Goal: Learn about a topic: Learn about a topic

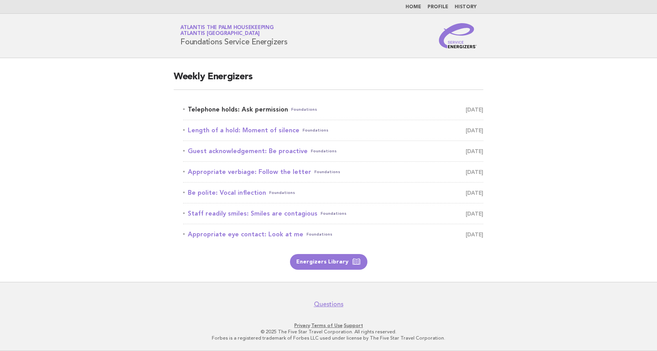
click at [231, 112] on link "Telephone holds: Ask permission Foundations August 20" at bounding box center [333, 109] width 300 height 11
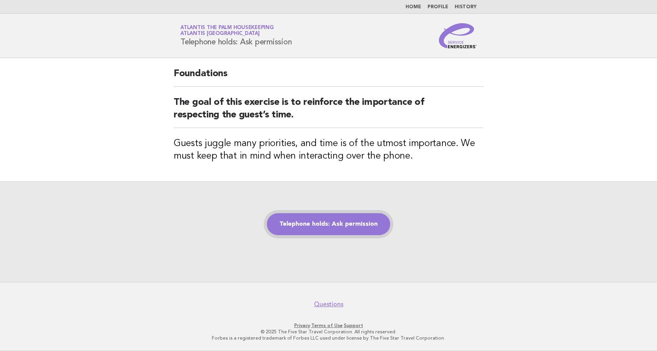
click at [322, 227] on link "Telephone holds: Ask permission" at bounding box center [328, 224] width 123 height 22
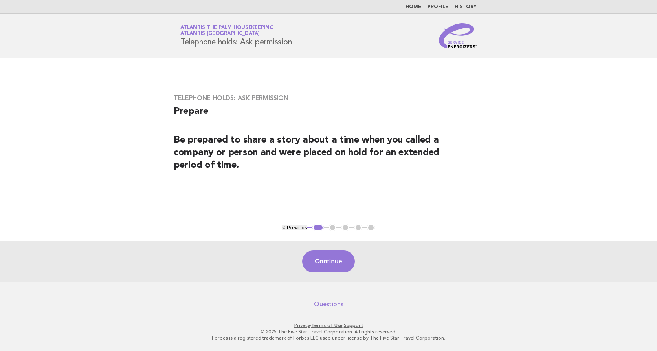
click at [322, 257] on button "Continue" at bounding box center [328, 262] width 52 height 22
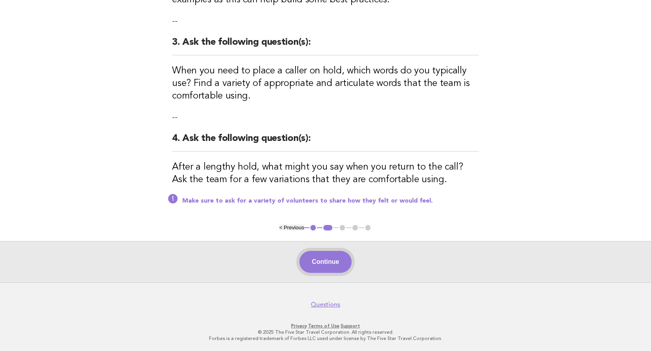
click at [329, 259] on button "Continue" at bounding box center [326, 262] width 52 height 22
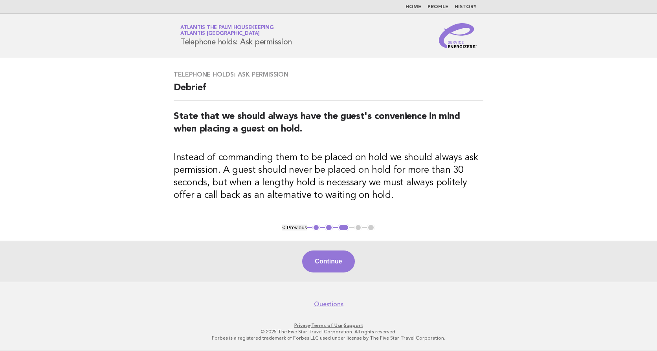
click at [329, 259] on button "Continue" at bounding box center [328, 262] width 52 height 22
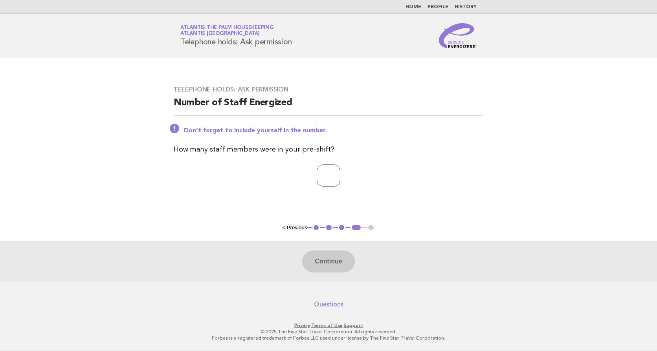
click at [336, 174] on input "number" at bounding box center [329, 176] width 24 height 22
type input "**"
click at [321, 261] on button "Continue" at bounding box center [328, 262] width 52 height 22
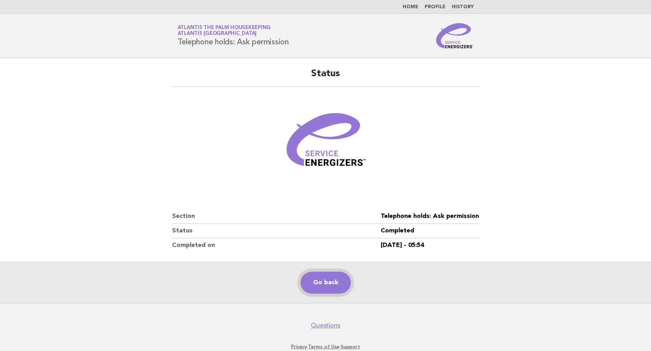
click at [327, 285] on link "Go back" at bounding box center [326, 283] width 50 height 22
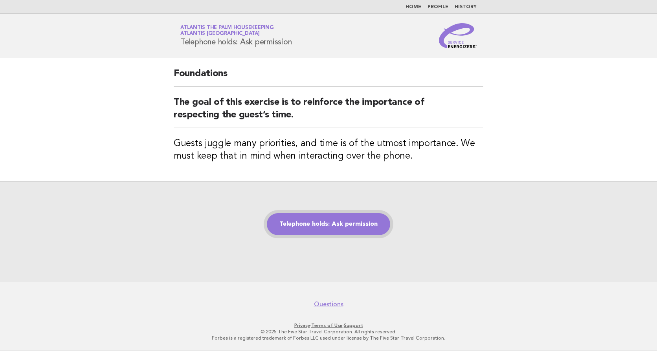
click at [314, 226] on link "Telephone holds: Ask permission" at bounding box center [328, 224] width 123 height 22
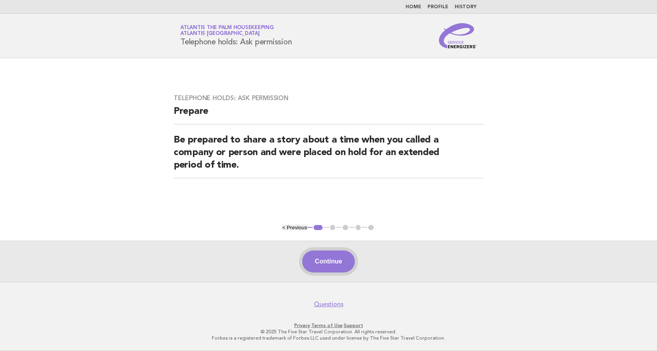
click at [334, 252] on button "Continue" at bounding box center [328, 262] width 52 height 22
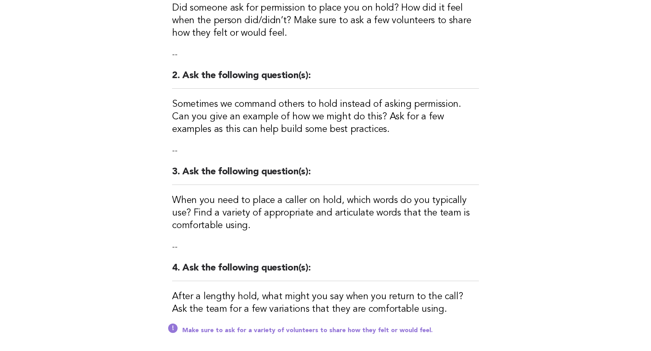
scroll to position [264, 0]
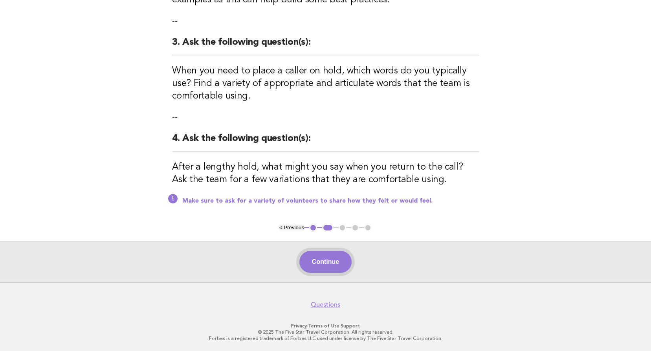
click at [324, 259] on button "Continue" at bounding box center [326, 262] width 52 height 22
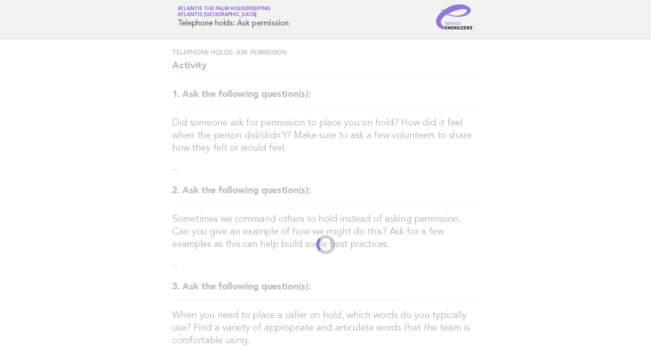
scroll to position [0, 0]
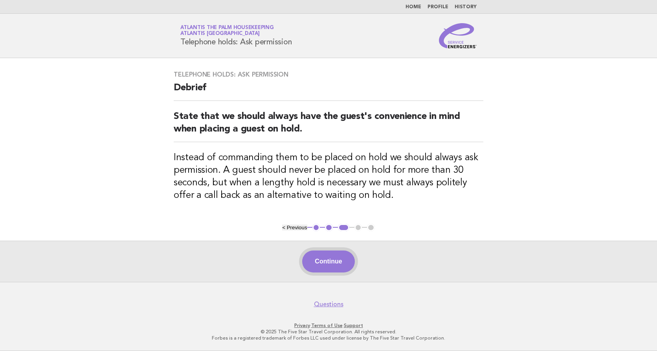
click at [331, 260] on button "Continue" at bounding box center [328, 262] width 52 height 22
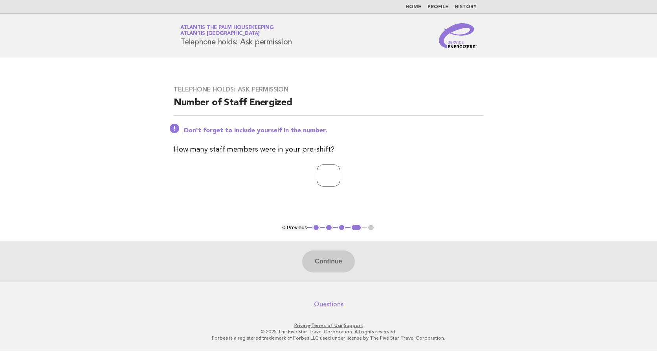
click at [317, 171] on input "number" at bounding box center [329, 176] width 24 height 22
type input "**"
click at [323, 261] on button "Continue" at bounding box center [328, 262] width 52 height 22
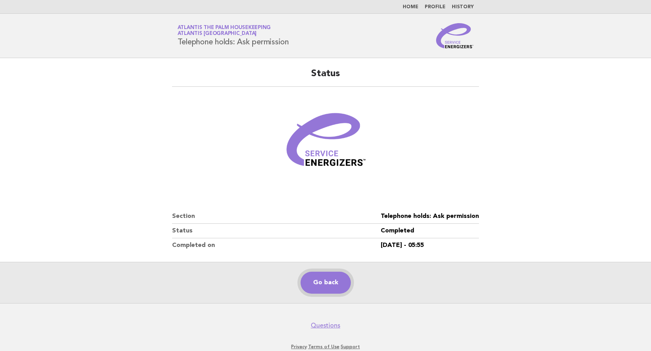
click at [332, 289] on link "Go back" at bounding box center [326, 283] width 50 height 22
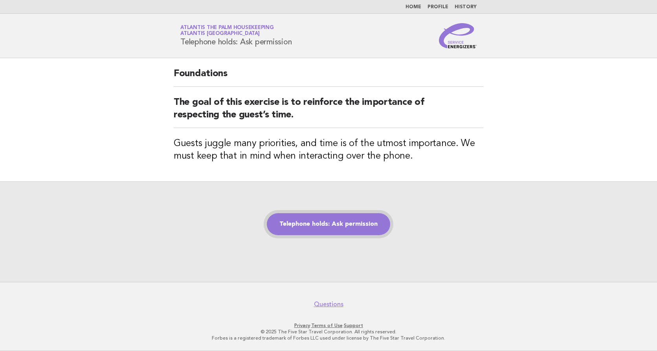
click at [322, 223] on link "Telephone holds: Ask permission" at bounding box center [328, 224] width 123 height 22
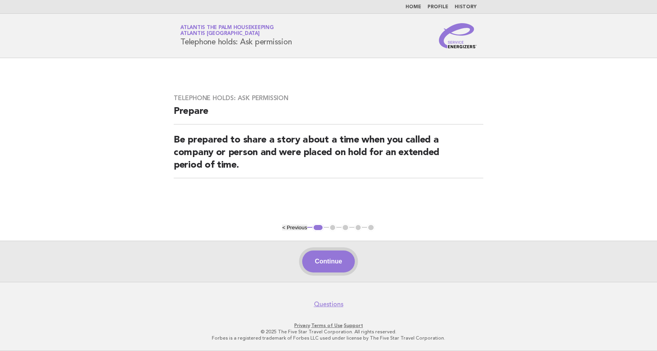
click at [322, 262] on button "Continue" at bounding box center [328, 262] width 52 height 22
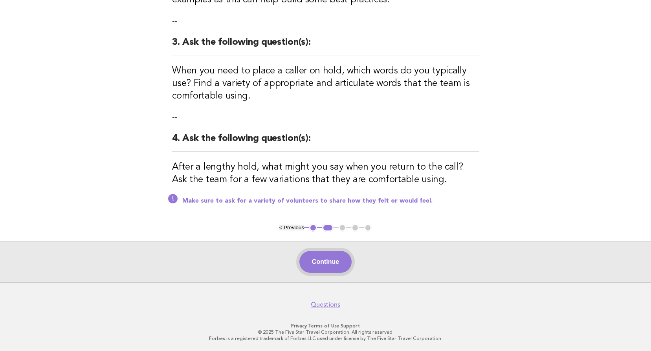
click at [324, 266] on button "Continue" at bounding box center [326, 262] width 52 height 22
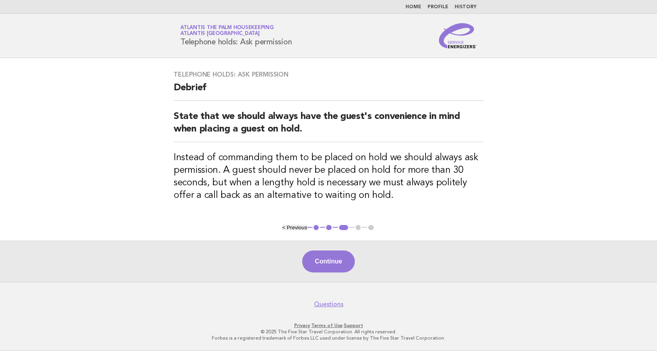
click at [324, 266] on button "Continue" at bounding box center [328, 262] width 52 height 22
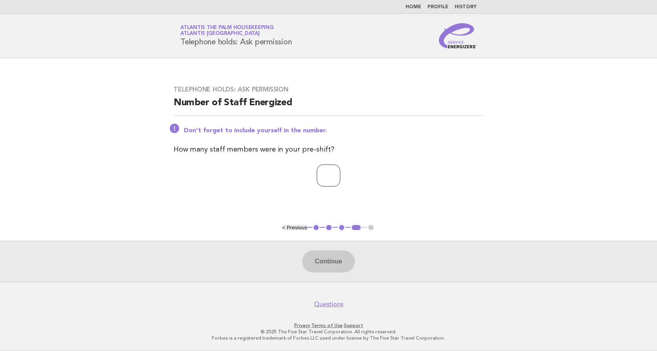
click at [320, 175] on input "number" at bounding box center [329, 176] width 24 height 22
type input "**"
click at [331, 266] on button "Continue" at bounding box center [328, 262] width 52 height 22
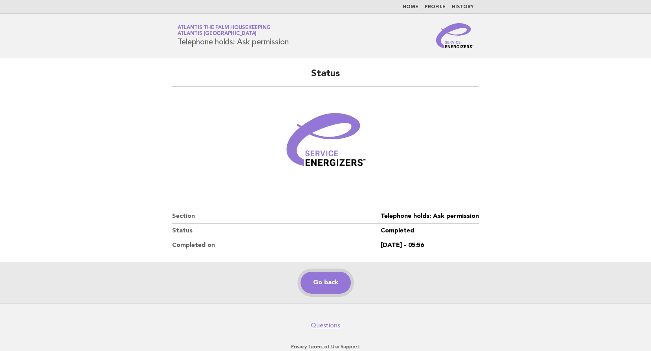
click at [318, 286] on link "Go back" at bounding box center [326, 283] width 50 height 22
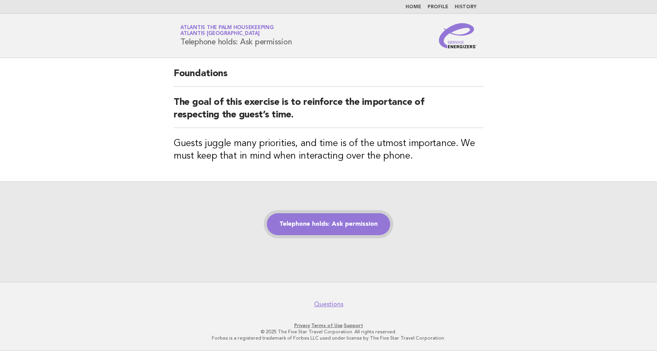
click at [303, 229] on link "Telephone holds: Ask permission" at bounding box center [328, 224] width 123 height 22
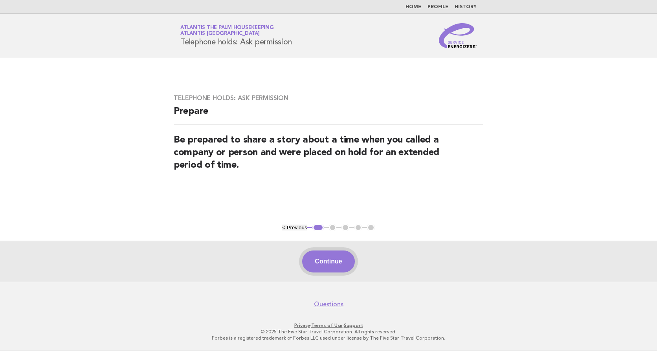
click at [327, 265] on button "Continue" at bounding box center [328, 262] width 52 height 22
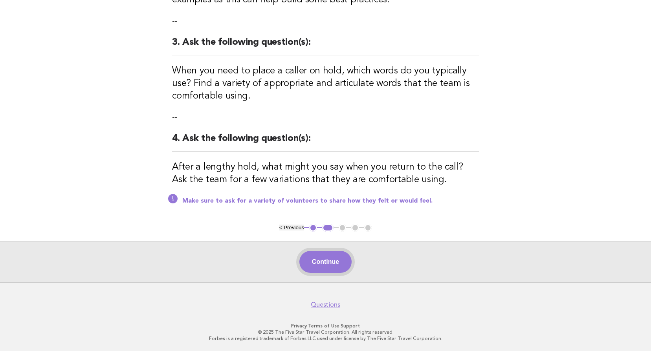
click at [335, 261] on button "Continue" at bounding box center [326, 262] width 52 height 22
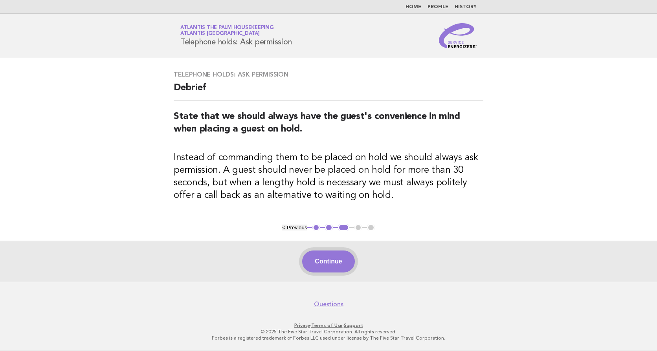
click at [331, 258] on button "Continue" at bounding box center [328, 262] width 52 height 22
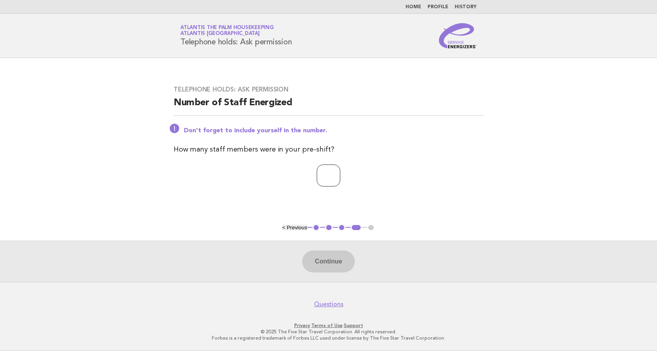
click at [319, 172] on input "number" at bounding box center [329, 176] width 24 height 22
type input "**"
click at [327, 257] on button "Continue" at bounding box center [328, 262] width 52 height 22
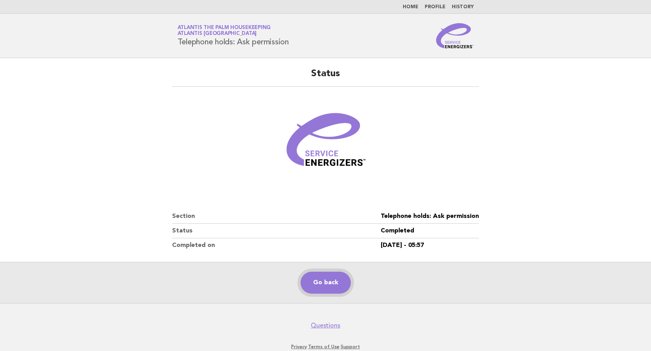
click at [325, 287] on link "Go back" at bounding box center [326, 283] width 50 height 22
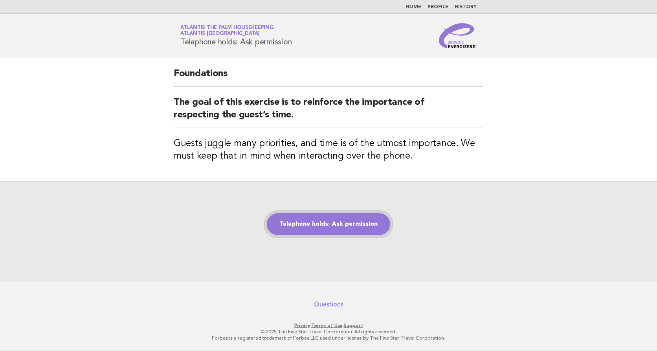
click at [331, 228] on link "Telephone holds: Ask permission" at bounding box center [328, 224] width 123 height 22
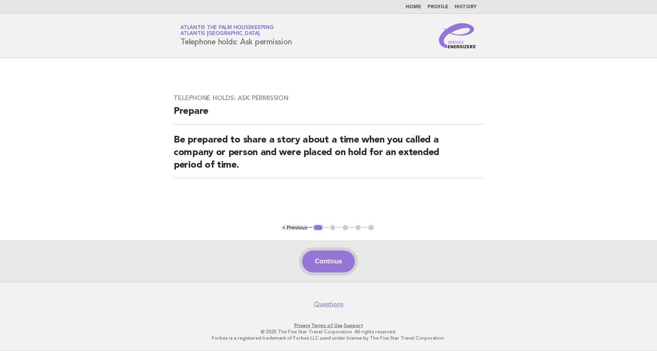
click at [327, 259] on button "Continue" at bounding box center [328, 262] width 52 height 22
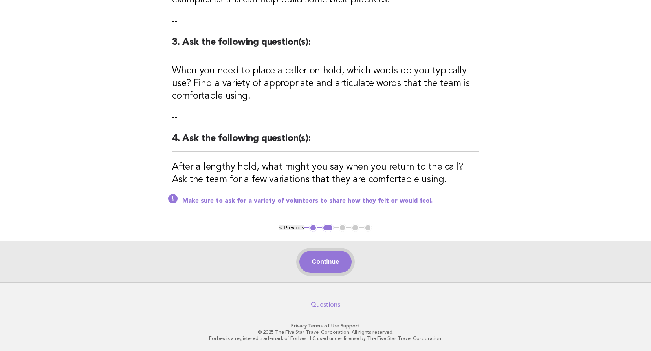
click at [327, 261] on button "Continue" at bounding box center [326, 262] width 52 height 22
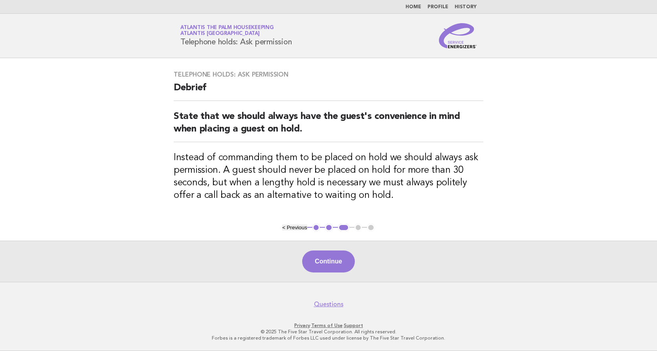
click at [329, 265] on button "Continue" at bounding box center [328, 262] width 52 height 22
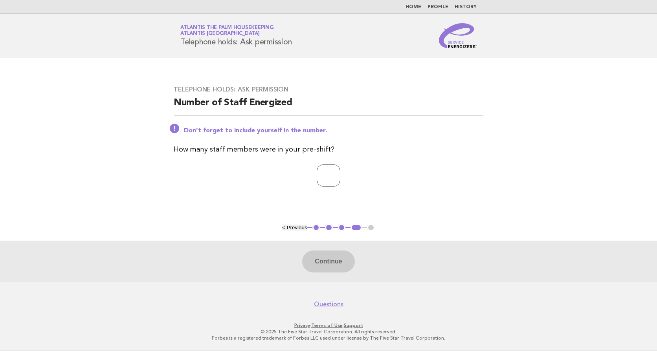
click at [317, 172] on input "number" at bounding box center [329, 176] width 24 height 22
type input "**"
click at [322, 265] on button "Continue" at bounding box center [328, 262] width 52 height 22
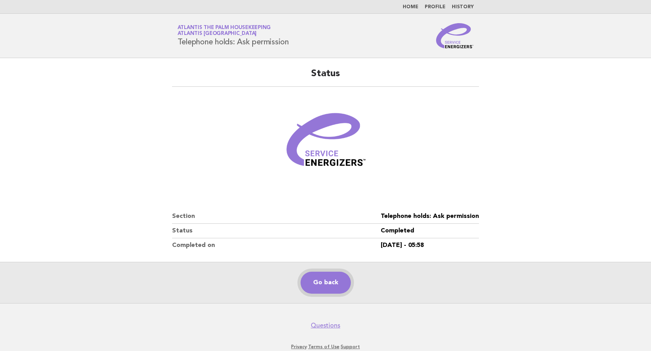
click at [333, 285] on link "Go back" at bounding box center [326, 283] width 50 height 22
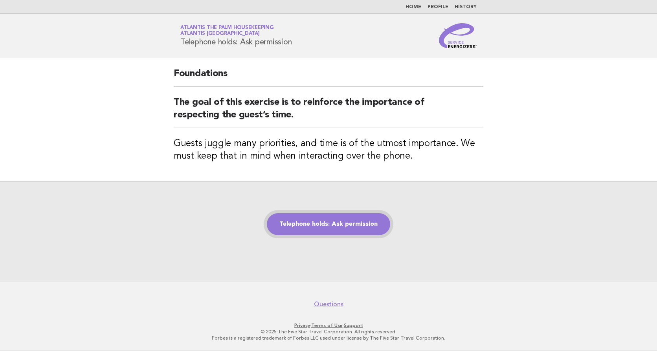
click at [316, 221] on link "Telephone holds: Ask permission" at bounding box center [328, 224] width 123 height 22
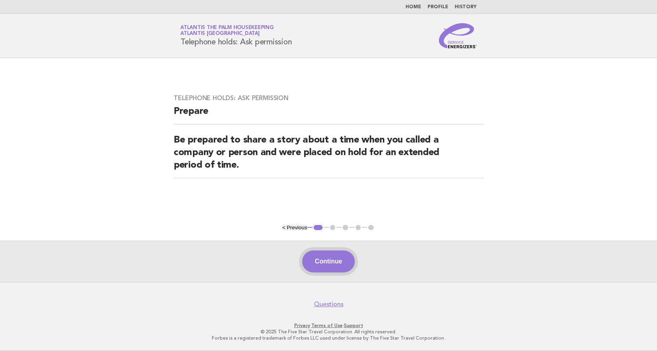
click at [342, 264] on button "Continue" at bounding box center [328, 262] width 52 height 22
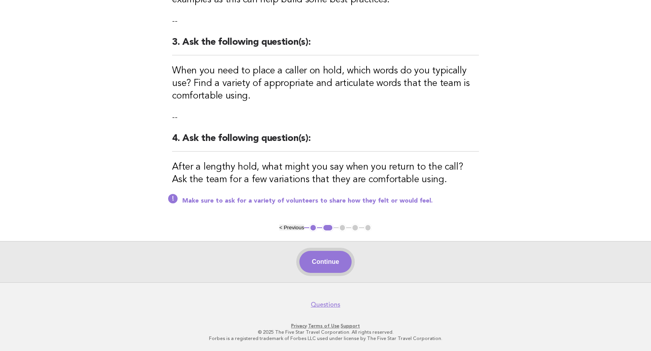
click at [312, 252] on button "Continue" at bounding box center [326, 262] width 52 height 22
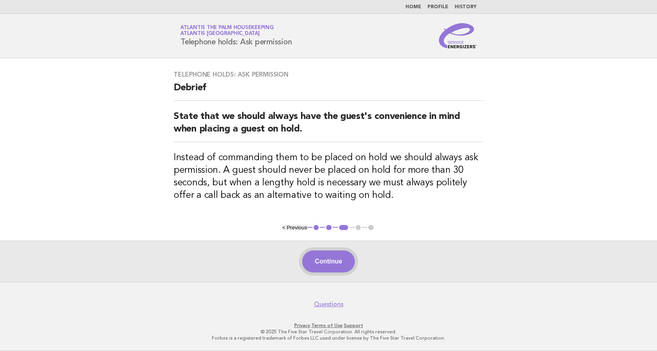
click at [324, 257] on button "Continue" at bounding box center [328, 262] width 52 height 22
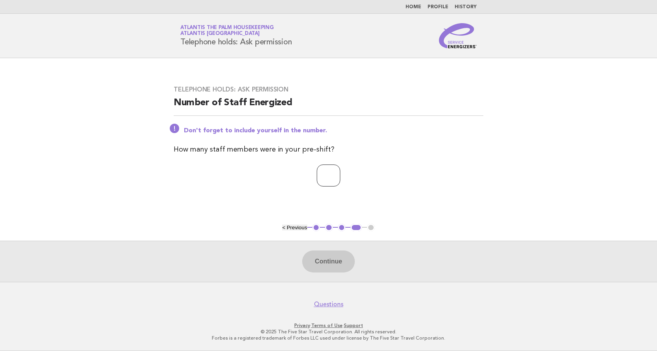
click at [317, 173] on input "number" at bounding box center [329, 176] width 24 height 22
type input "**"
click at [321, 266] on button "Continue" at bounding box center [328, 262] width 52 height 22
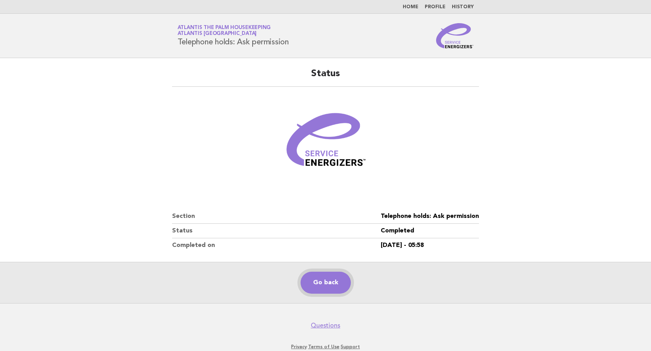
click at [325, 288] on link "Go back" at bounding box center [326, 283] width 50 height 22
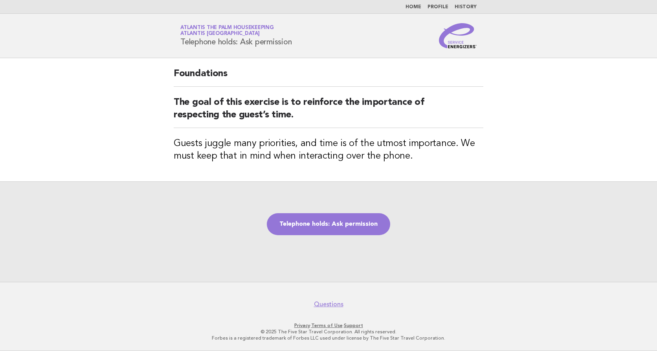
click at [317, 236] on div "Telephone holds: Ask permission" at bounding box center [328, 232] width 657 height 101
click at [317, 227] on link "Telephone holds: Ask permission" at bounding box center [328, 224] width 123 height 22
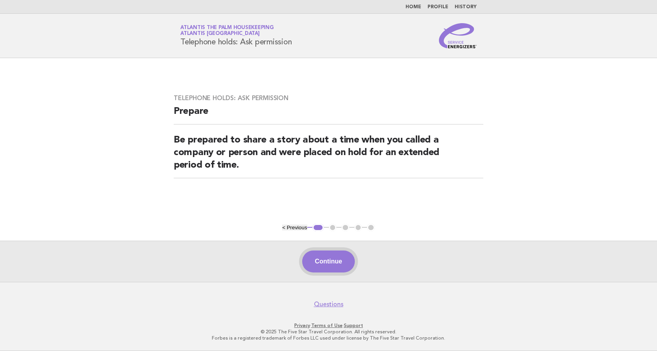
click at [333, 262] on button "Continue" at bounding box center [328, 262] width 52 height 22
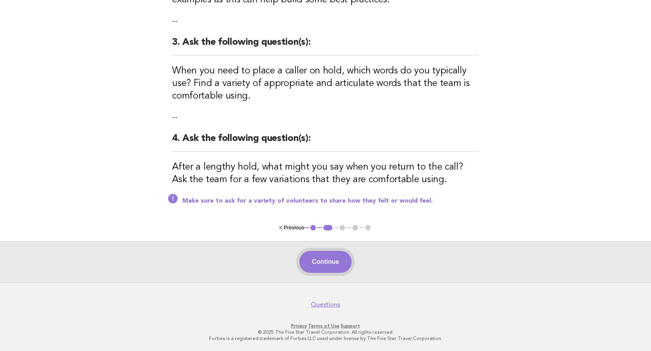
click at [315, 265] on button "Continue" at bounding box center [326, 262] width 52 height 22
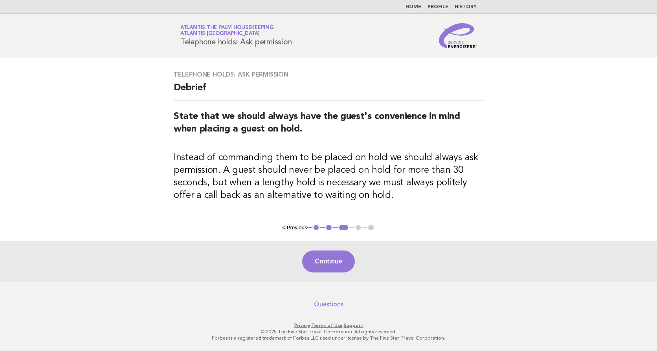
click at [327, 258] on button "Continue" at bounding box center [328, 262] width 52 height 22
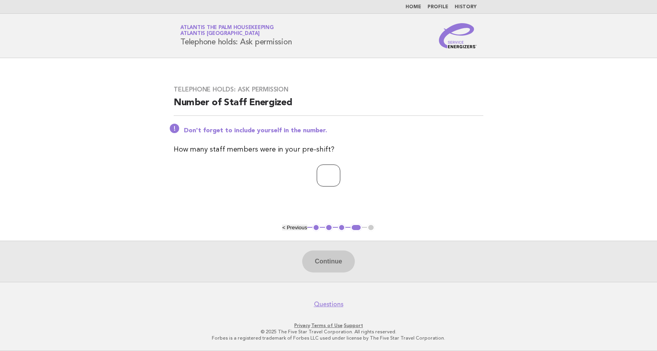
click at [324, 169] on input "number" at bounding box center [329, 176] width 24 height 22
type input "**"
click at [327, 262] on button "Continue" at bounding box center [328, 262] width 52 height 22
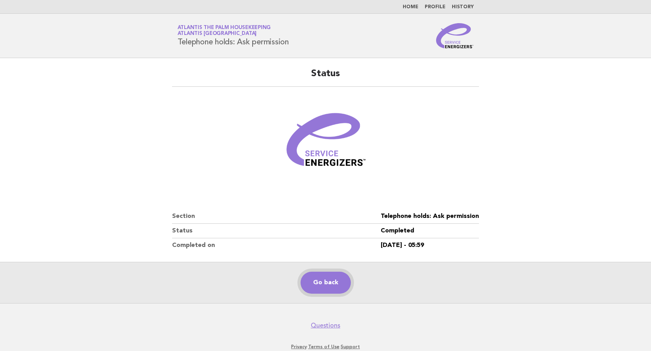
click at [328, 287] on link "Go back" at bounding box center [326, 283] width 50 height 22
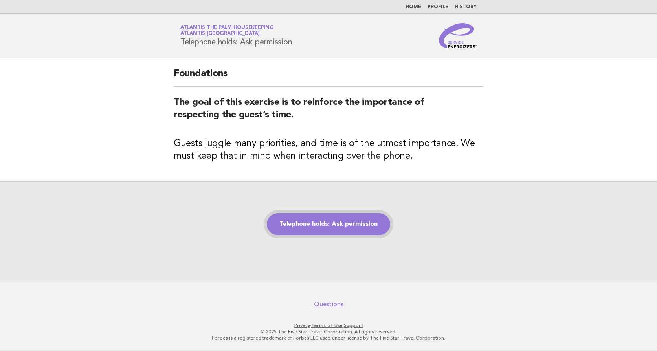
click at [322, 227] on link "Telephone holds: Ask permission" at bounding box center [328, 224] width 123 height 22
click at [322, 226] on link "Telephone holds: Ask permission" at bounding box center [328, 224] width 123 height 22
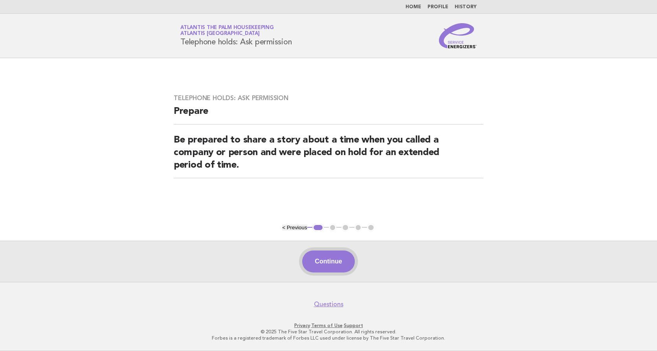
click at [327, 257] on button "Continue" at bounding box center [328, 262] width 52 height 22
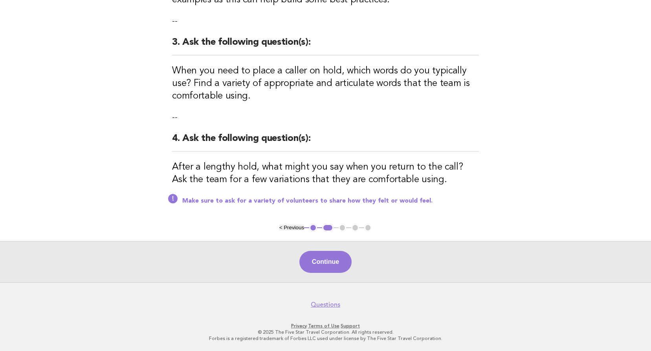
click at [324, 260] on button "Continue" at bounding box center [326, 262] width 52 height 22
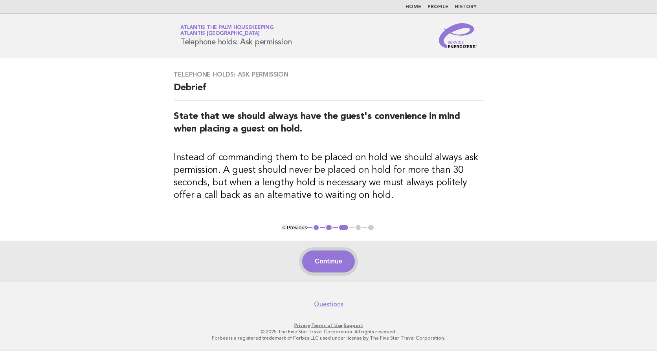
click at [324, 260] on button "Continue" at bounding box center [328, 262] width 52 height 22
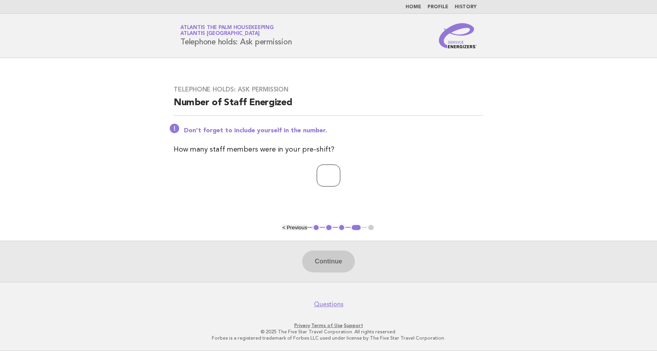
click at [317, 176] on input "number" at bounding box center [329, 176] width 24 height 22
type input "**"
click at [333, 259] on button "Continue" at bounding box center [328, 262] width 52 height 22
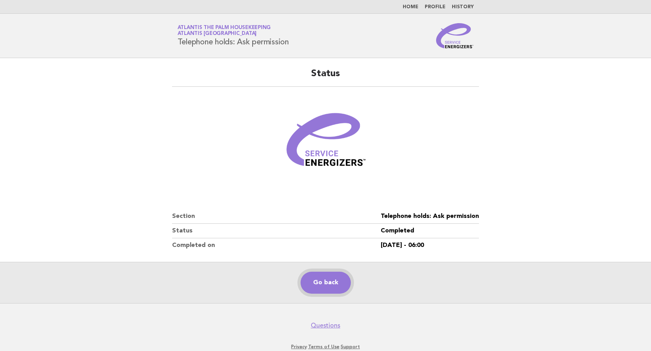
click at [328, 279] on link "Go back" at bounding box center [326, 283] width 50 height 22
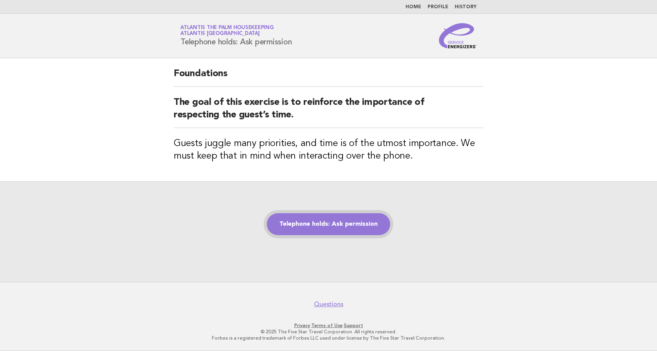
click at [322, 226] on link "Telephone holds: Ask permission" at bounding box center [328, 224] width 123 height 22
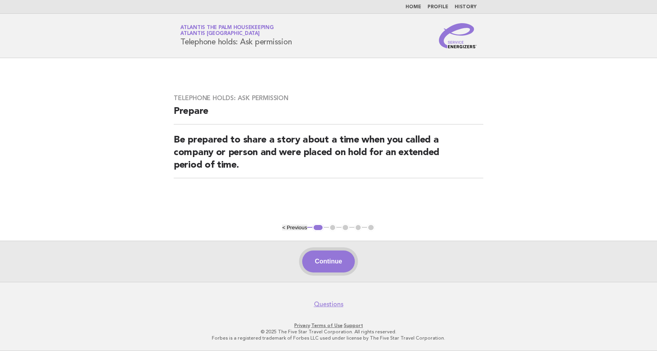
click at [335, 272] on button "Continue" at bounding box center [328, 262] width 52 height 22
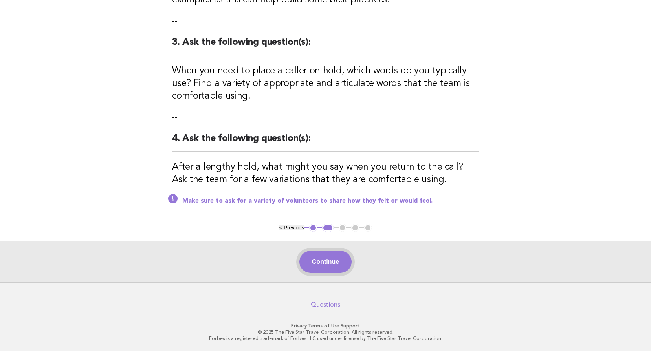
click at [322, 259] on button "Continue" at bounding box center [326, 262] width 52 height 22
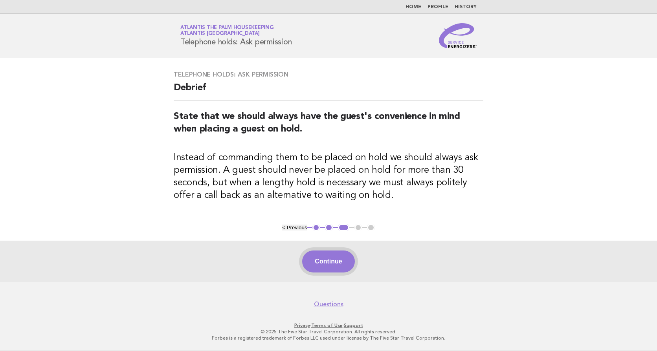
click at [311, 263] on button "Continue" at bounding box center [328, 262] width 52 height 22
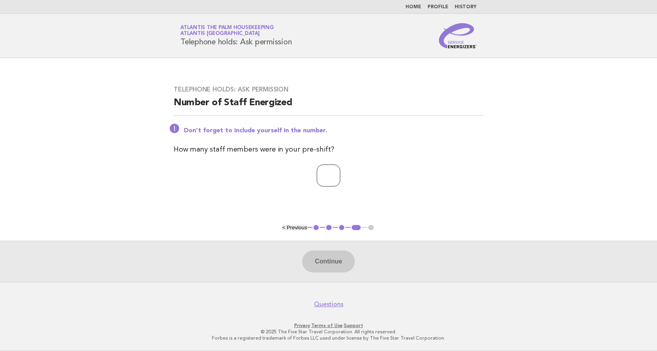
click at [323, 174] on input "number" at bounding box center [329, 176] width 24 height 22
type input "**"
click at [331, 269] on button "Continue" at bounding box center [328, 262] width 52 height 22
